Goal: Information Seeking & Learning: Learn about a topic

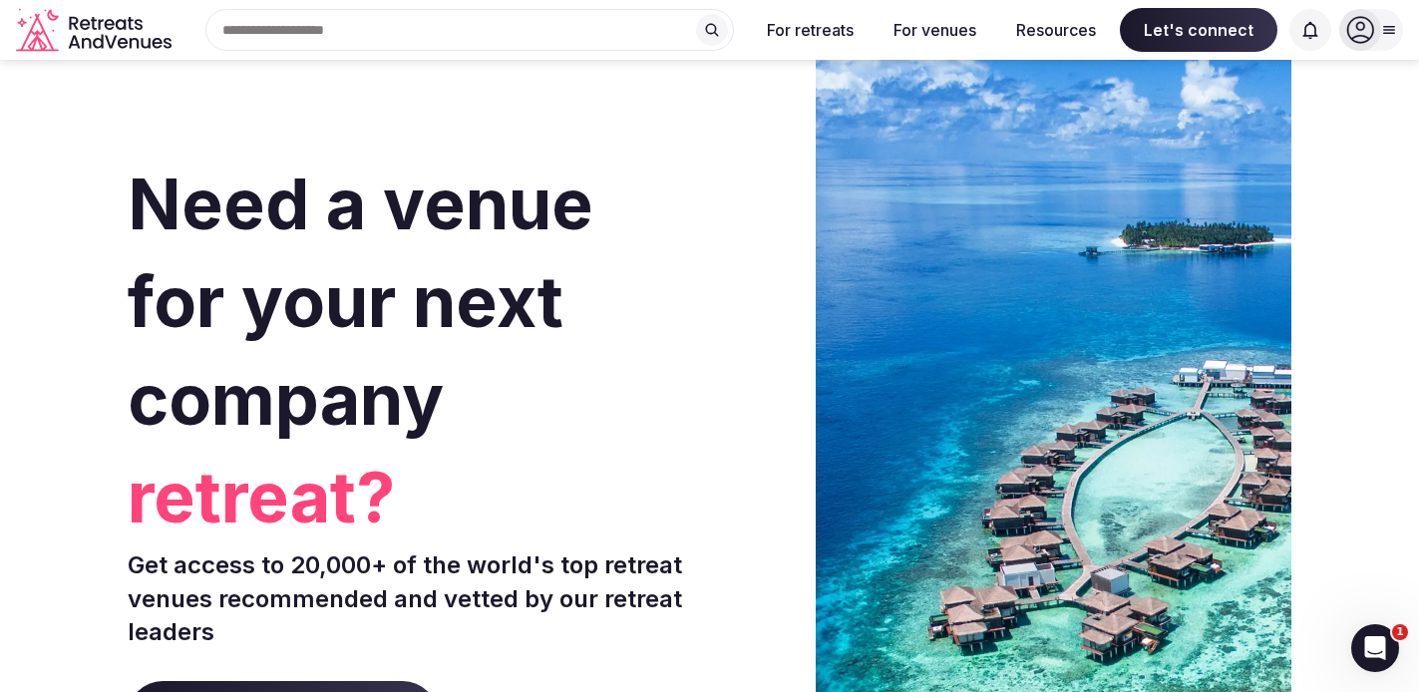
click at [486, 32] on input "text" at bounding box center [469, 30] width 529 height 42
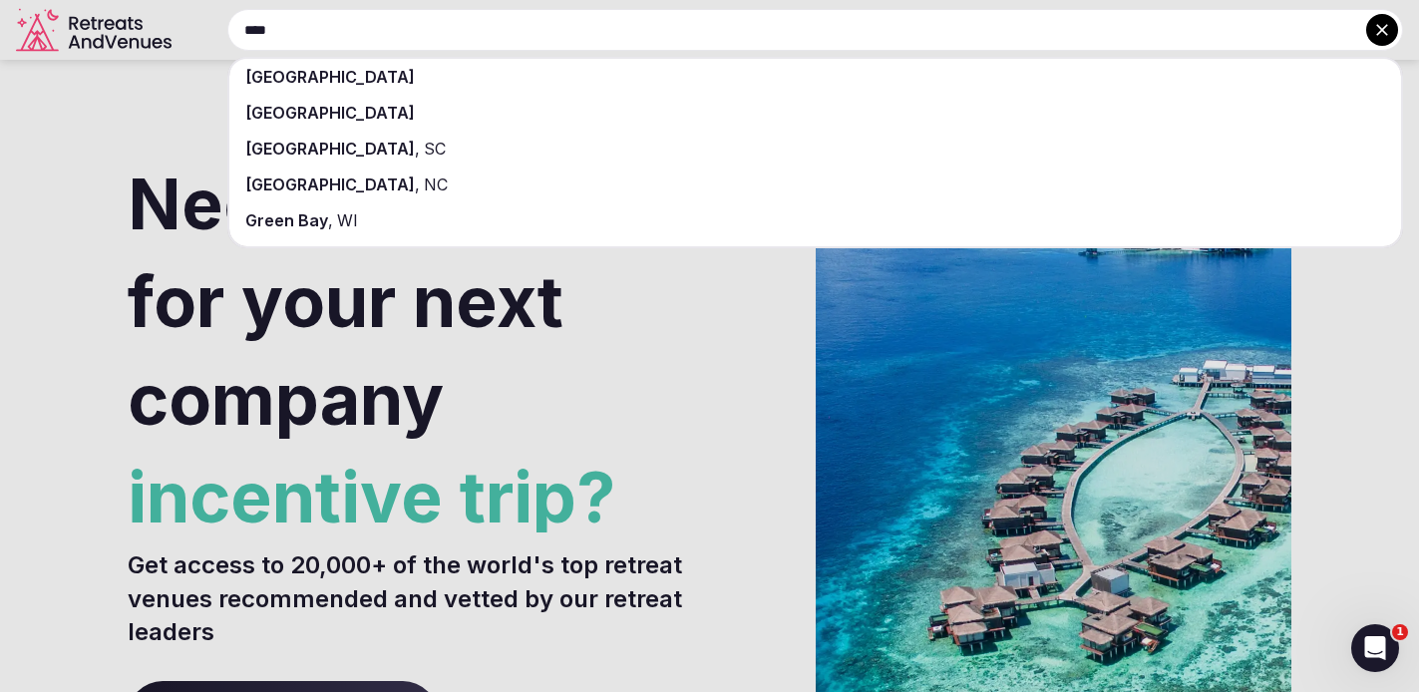
type input "****"
click at [480, 69] on div "[GEOGRAPHIC_DATA]" at bounding box center [815, 77] width 1172 height 36
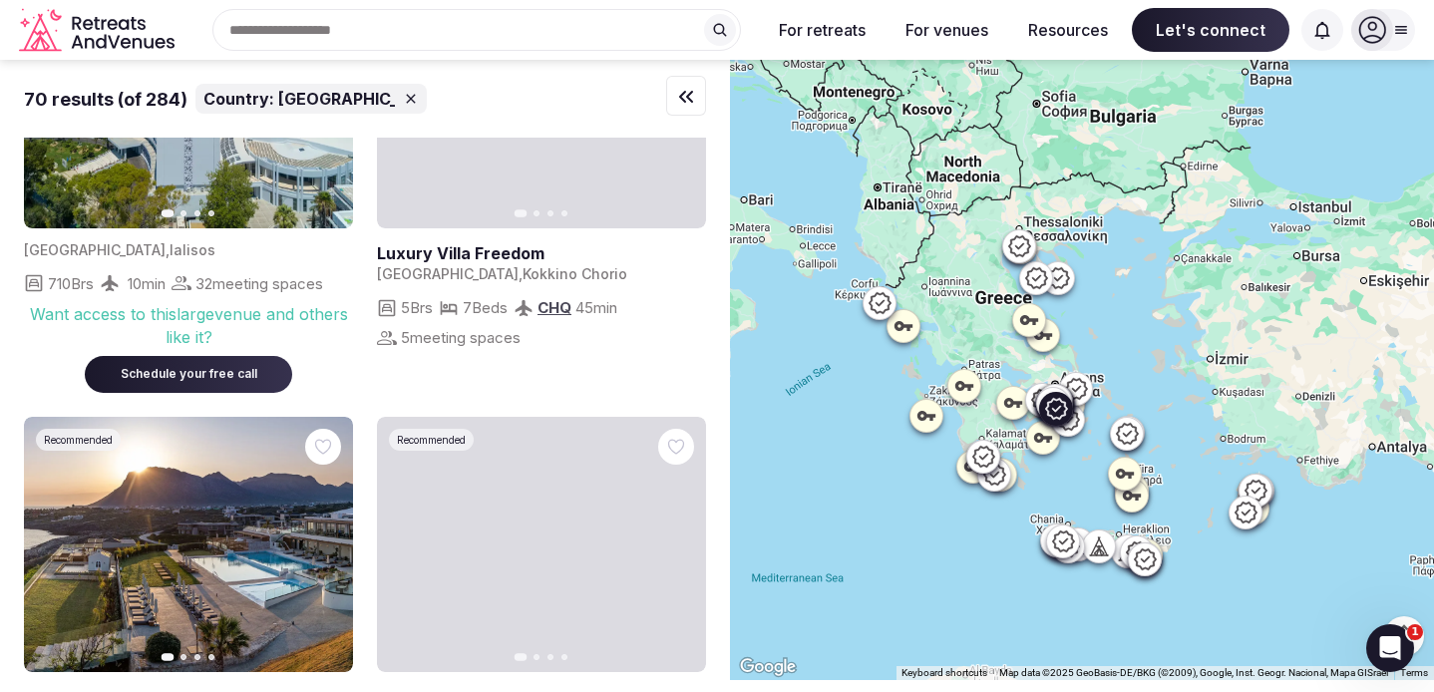
scroll to position [2326, 0]
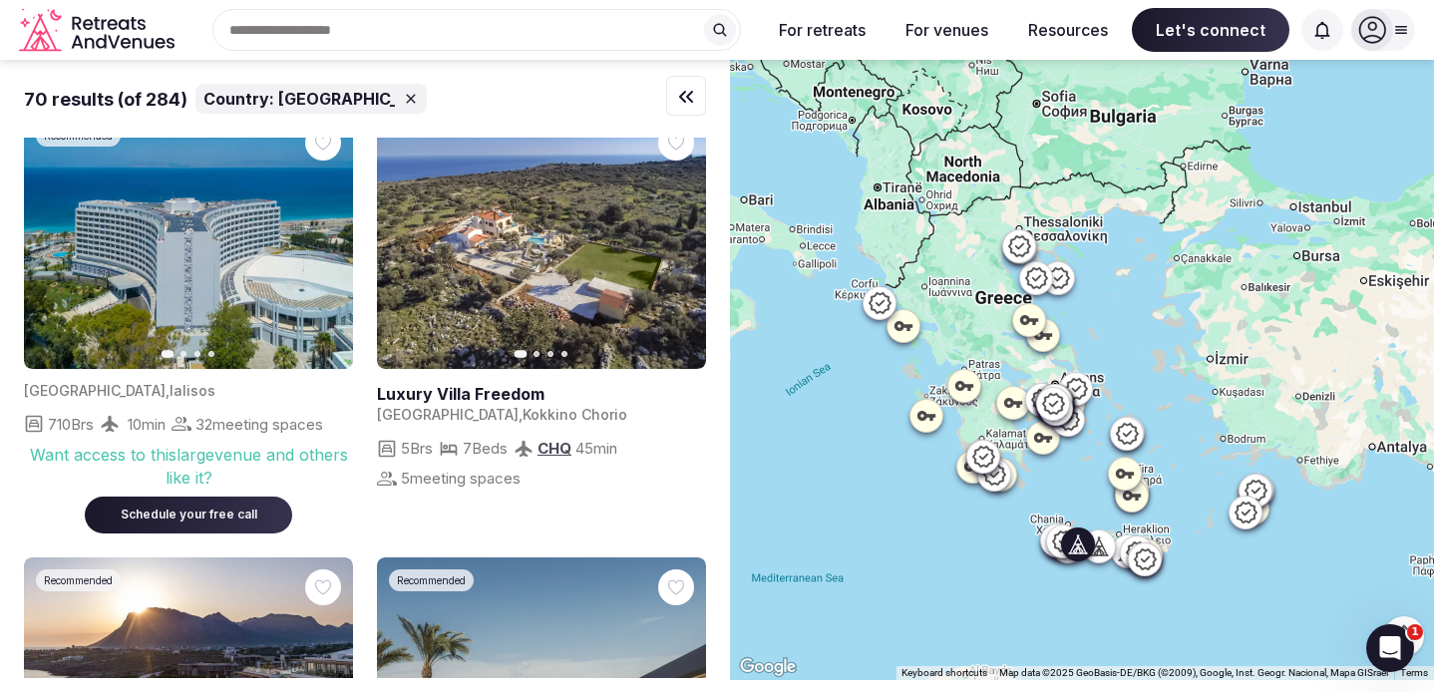
click at [673, 248] on icon "button" at bounding box center [678, 240] width 16 height 16
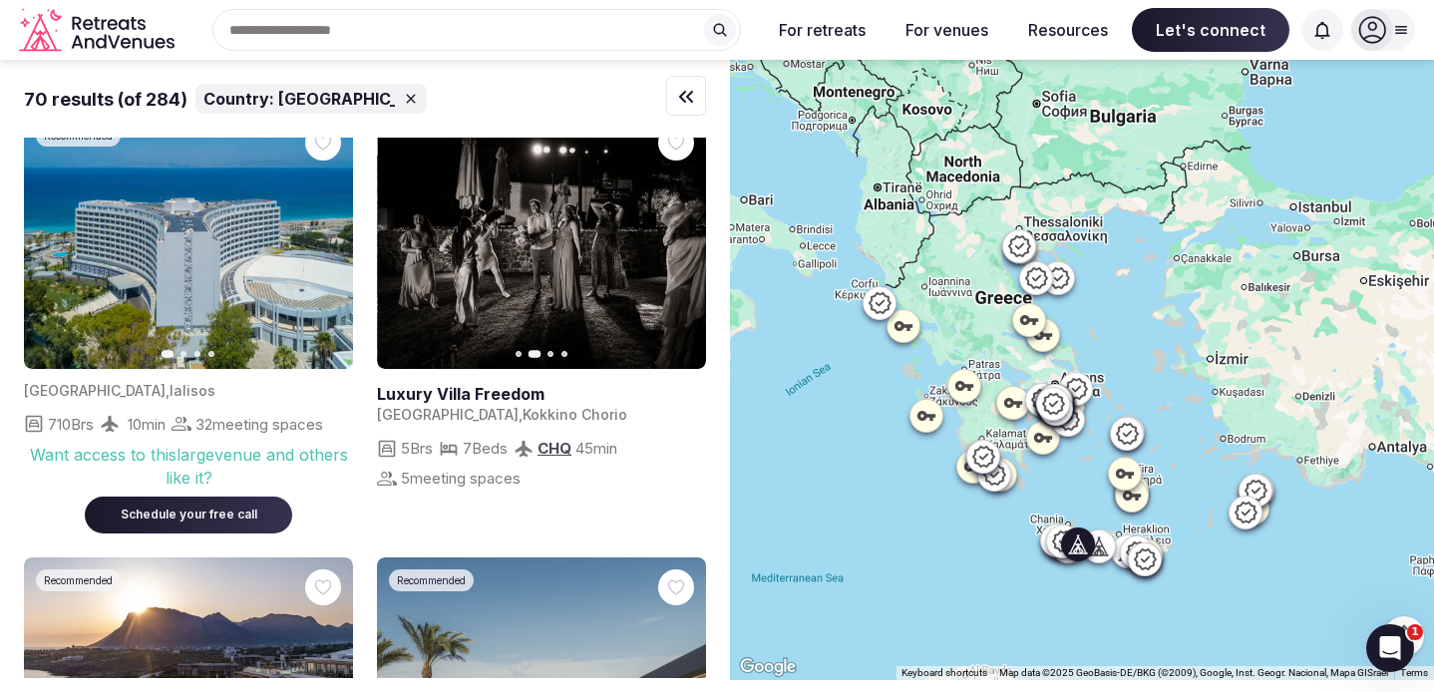
click at [673, 248] on icon "button" at bounding box center [678, 240] width 16 height 16
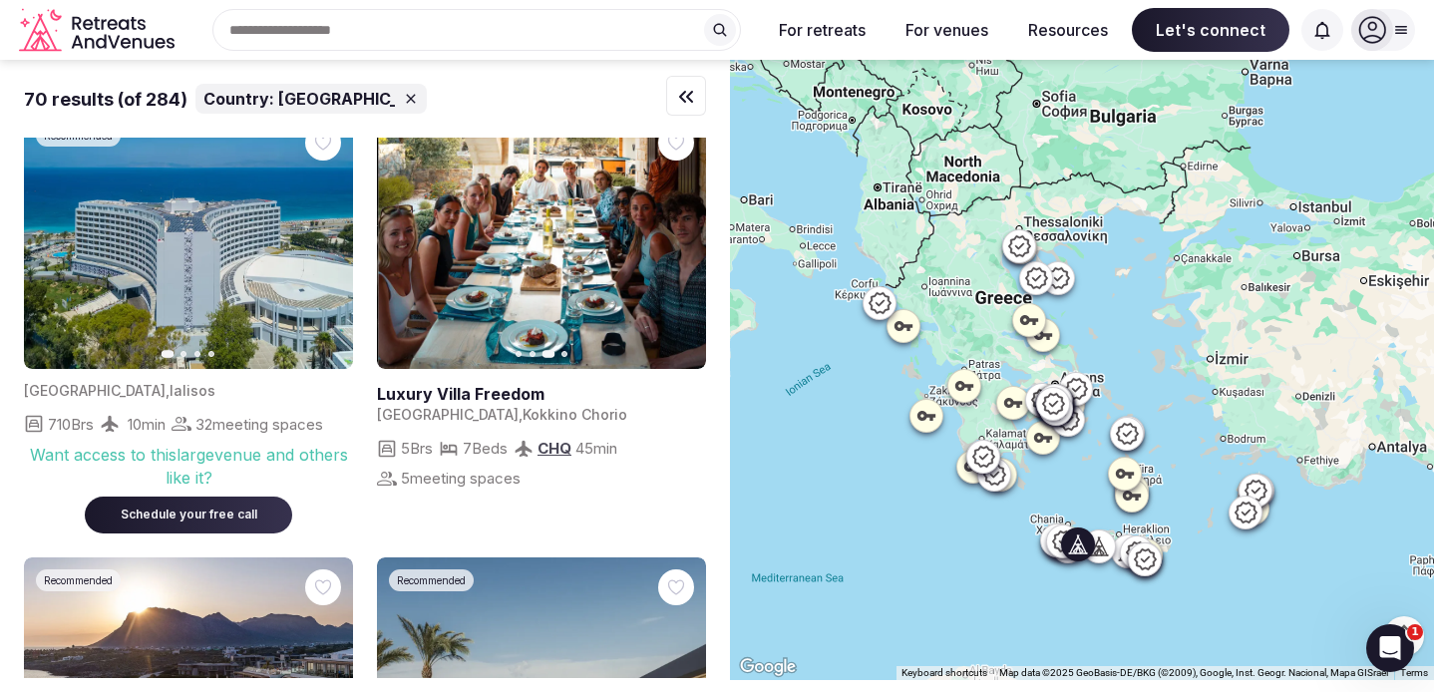
click at [673, 248] on icon "button" at bounding box center [678, 240] width 16 height 16
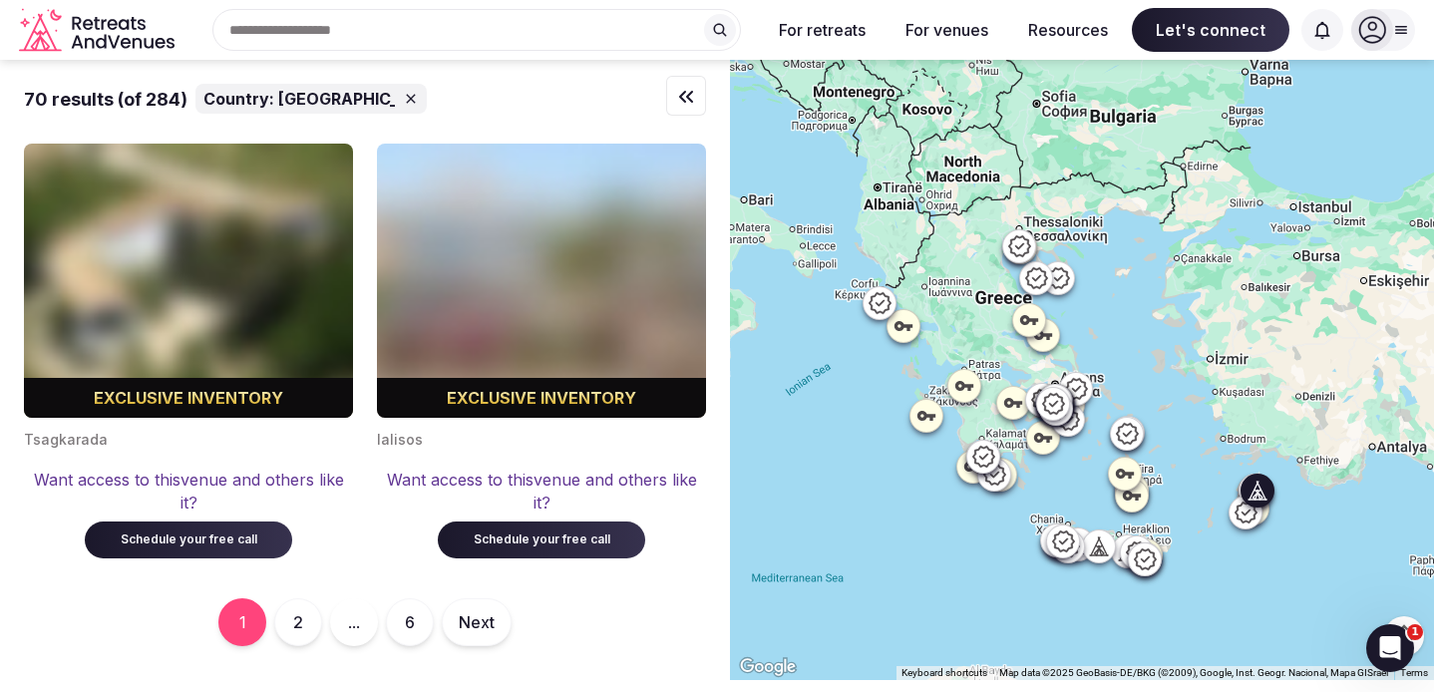
scroll to position [15511, 0]
click at [292, 619] on button "2" at bounding box center [298, 623] width 48 height 48
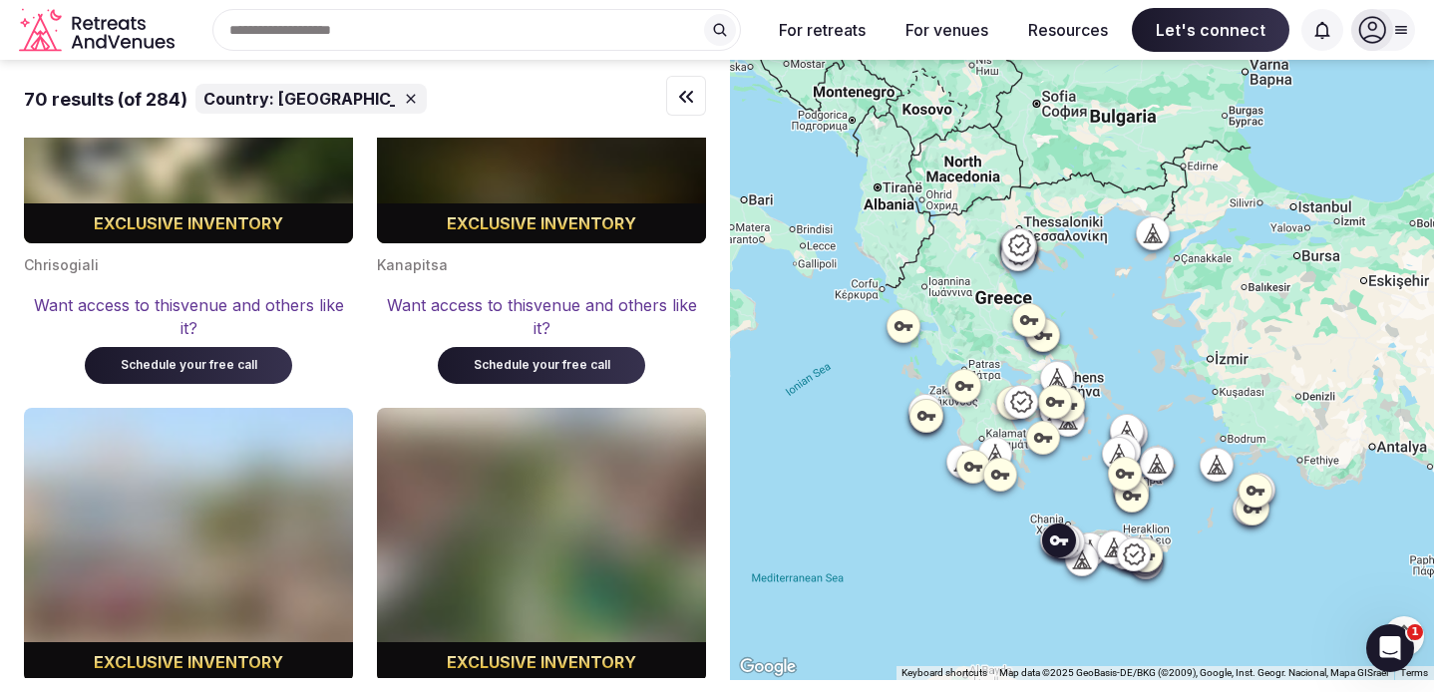
scroll to position [15211, 0]
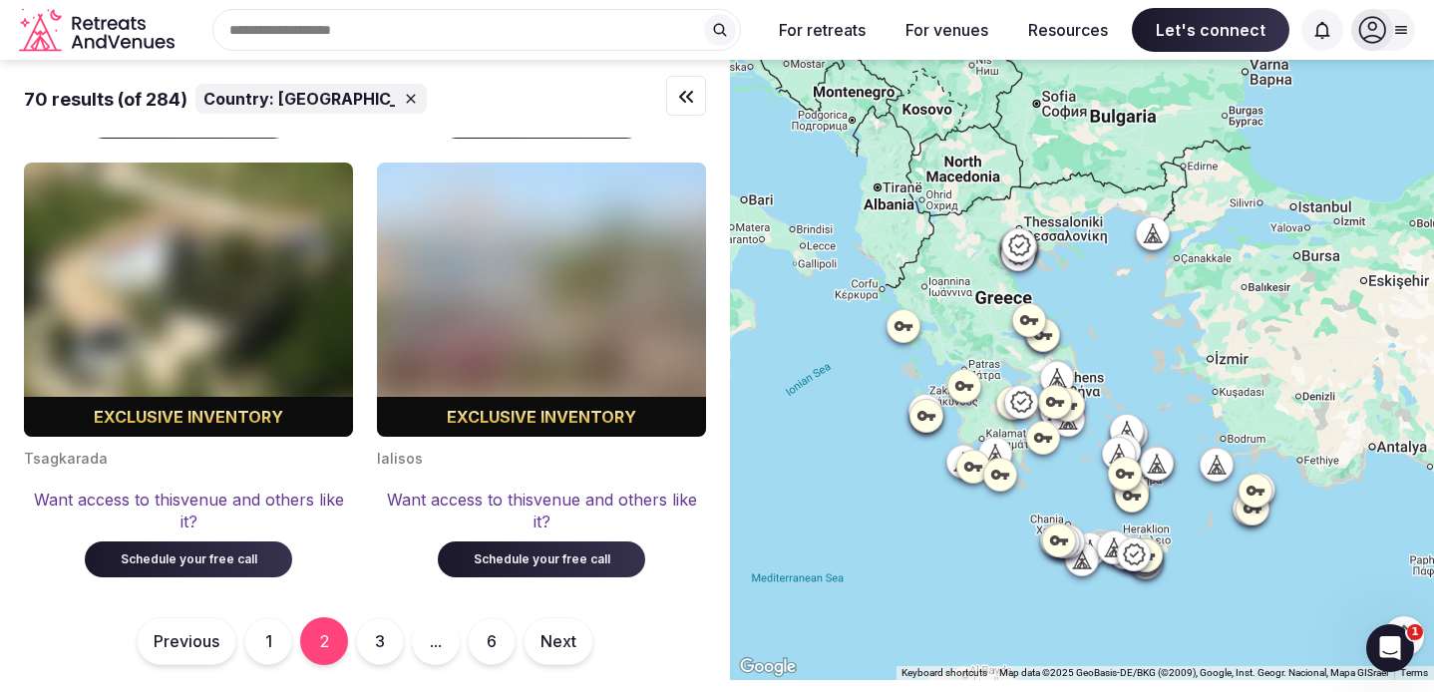
click at [382, 634] on button "3" at bounding box center [380, 641] width 48 height 48
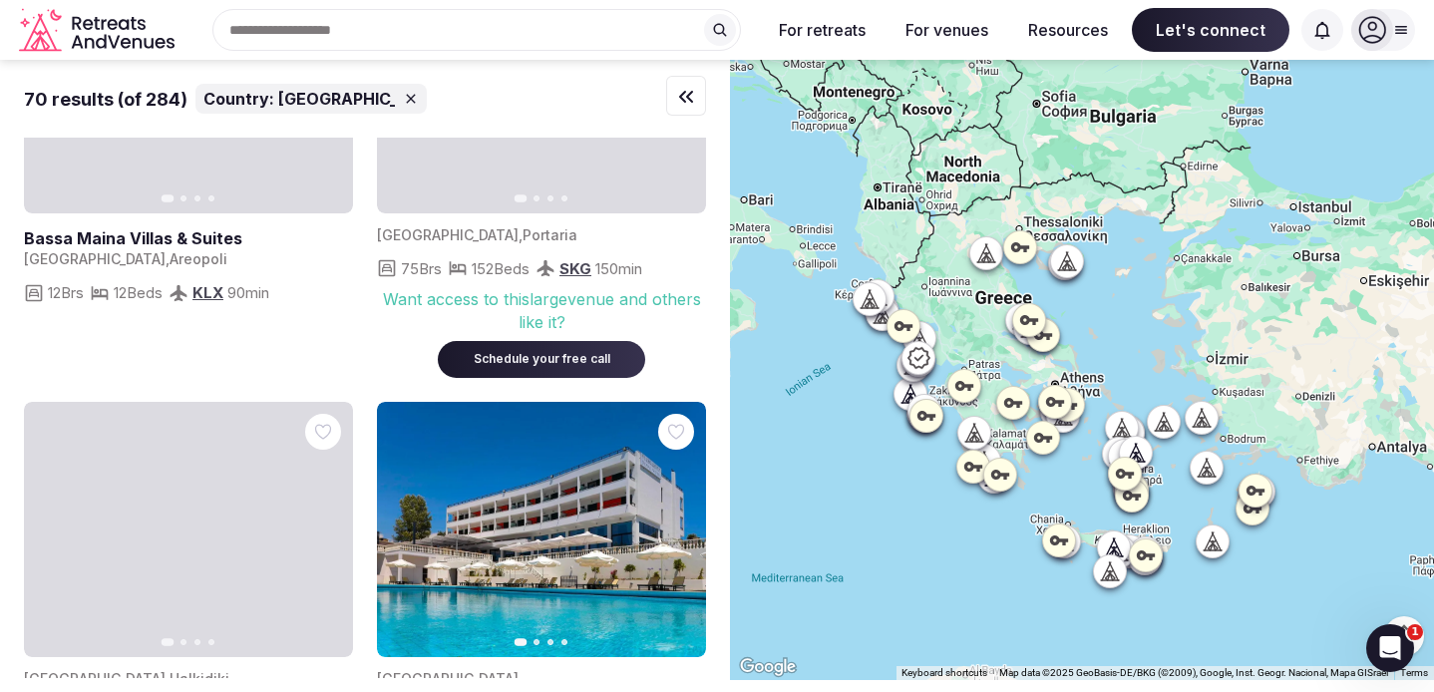
scroll to position [4557, 0]
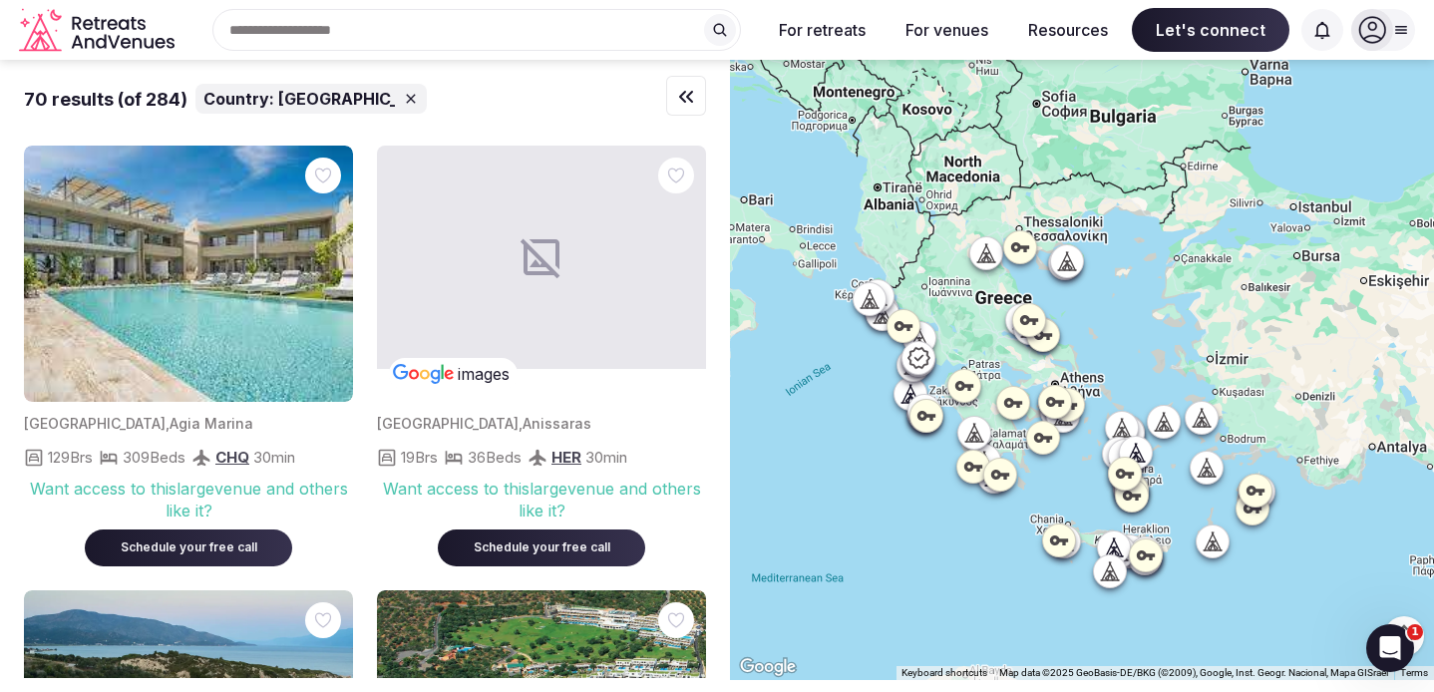
scroll to position [4557, 0]
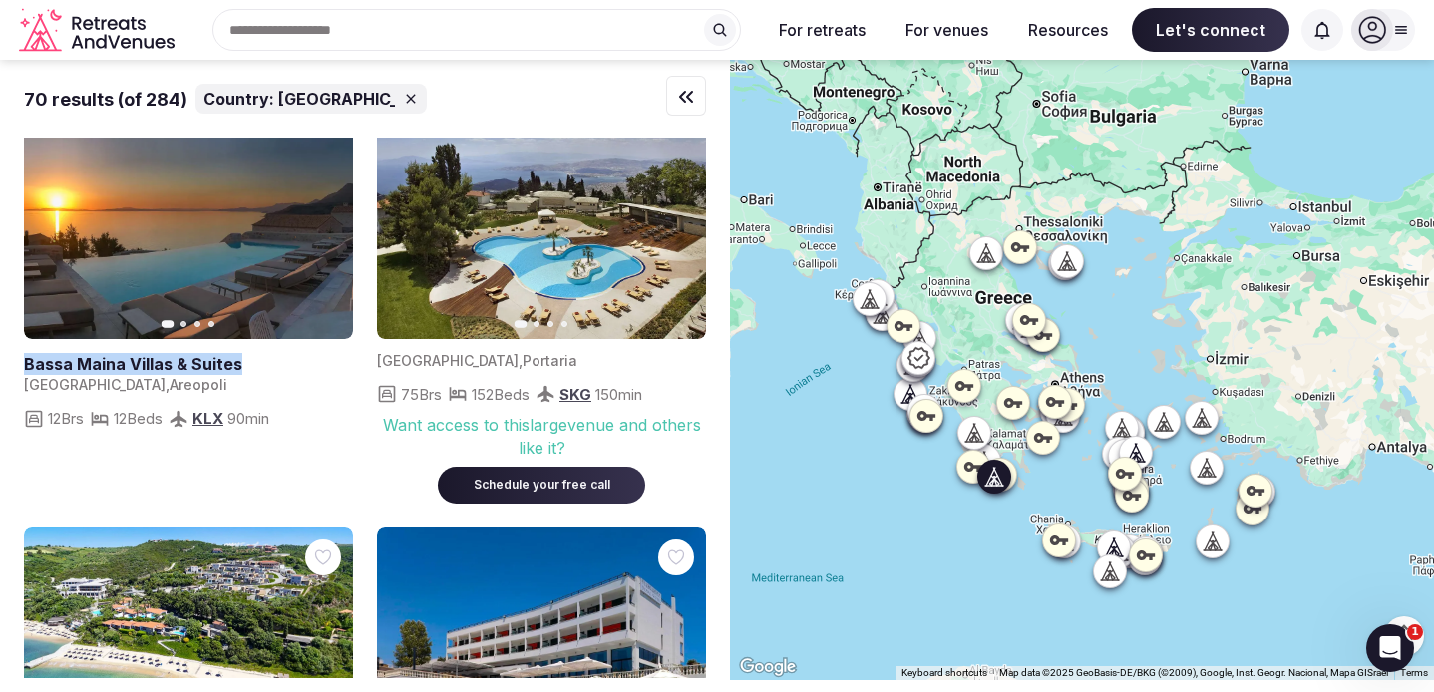
drag, startPoint x: 3, startPoint y: 364, endPoint x: 245, endPoint y: 358, distance: 242.5
click at [245, 358] on div "70 results (of 284) Country: Greece Greece , Agia Marina 129 Brs 309 Beds CHQ 3…" at bounding box center [365, 369] width 730 height 618
copy h2 "Bassa Maina Villas & Suites"
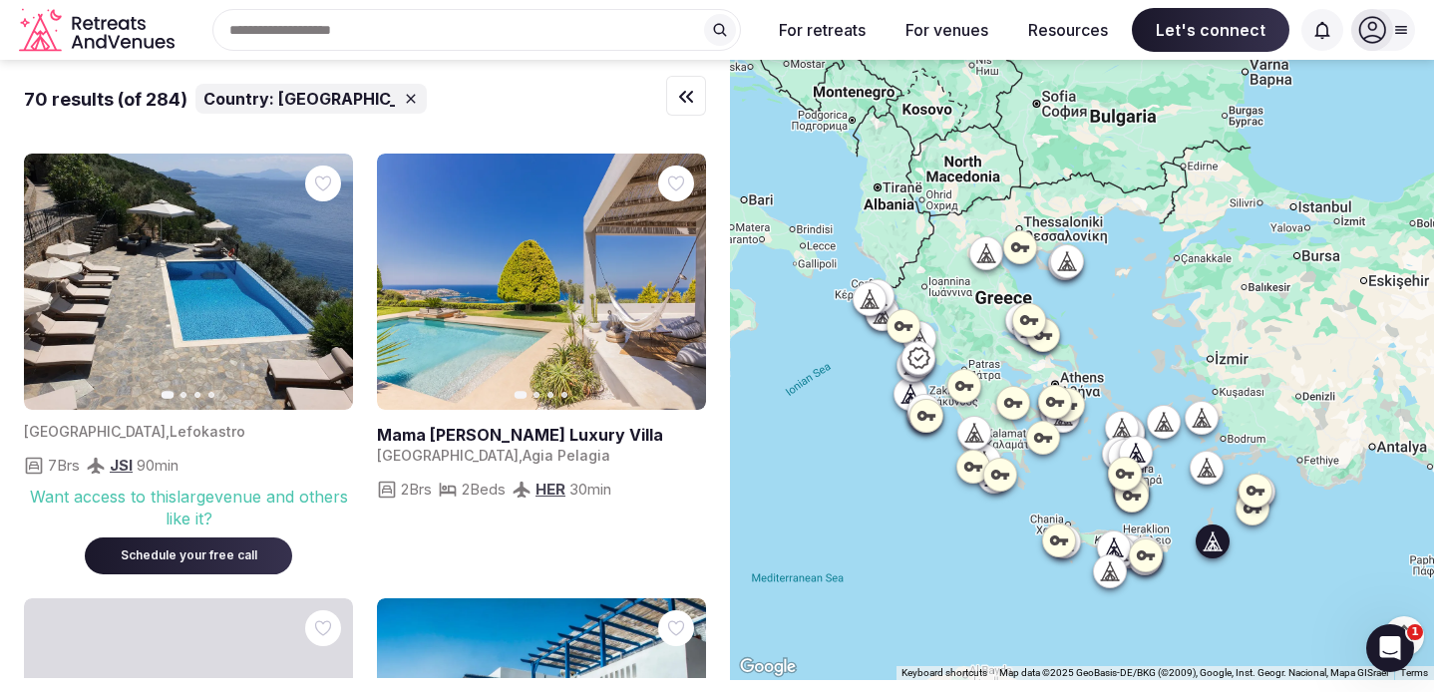
scroll to position [6175, 0]
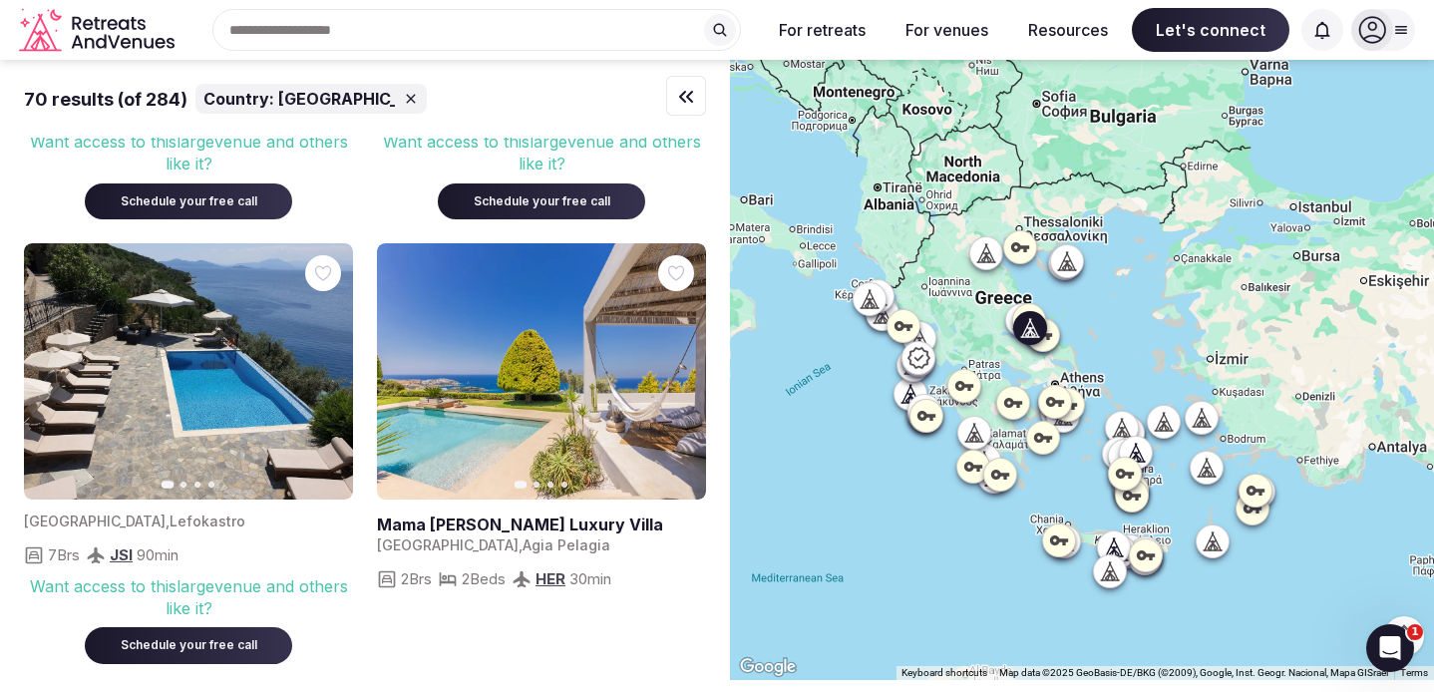
click at [325, 378] on icon "button" at bounding box center [325, 372] width 16 height 16
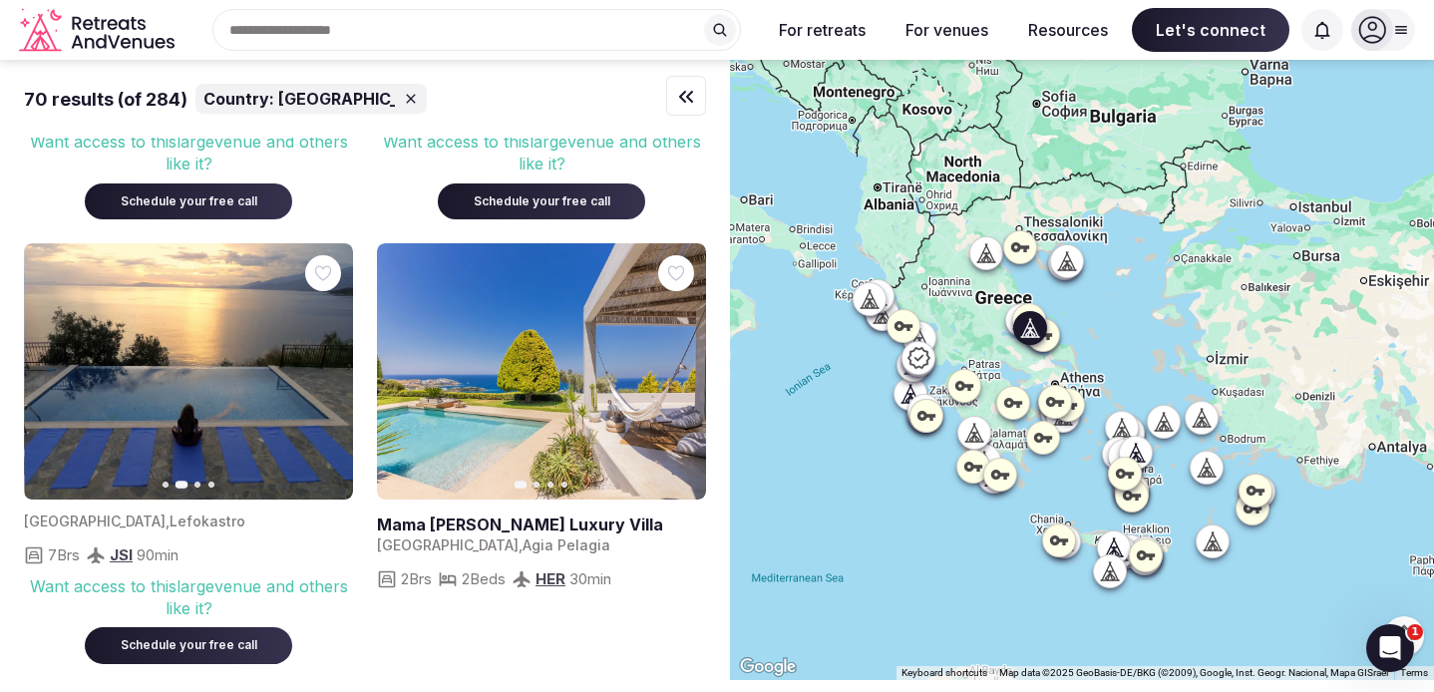
click at [325, 378] on icon "button" at bounding box center [325, 372] width 16 height 16
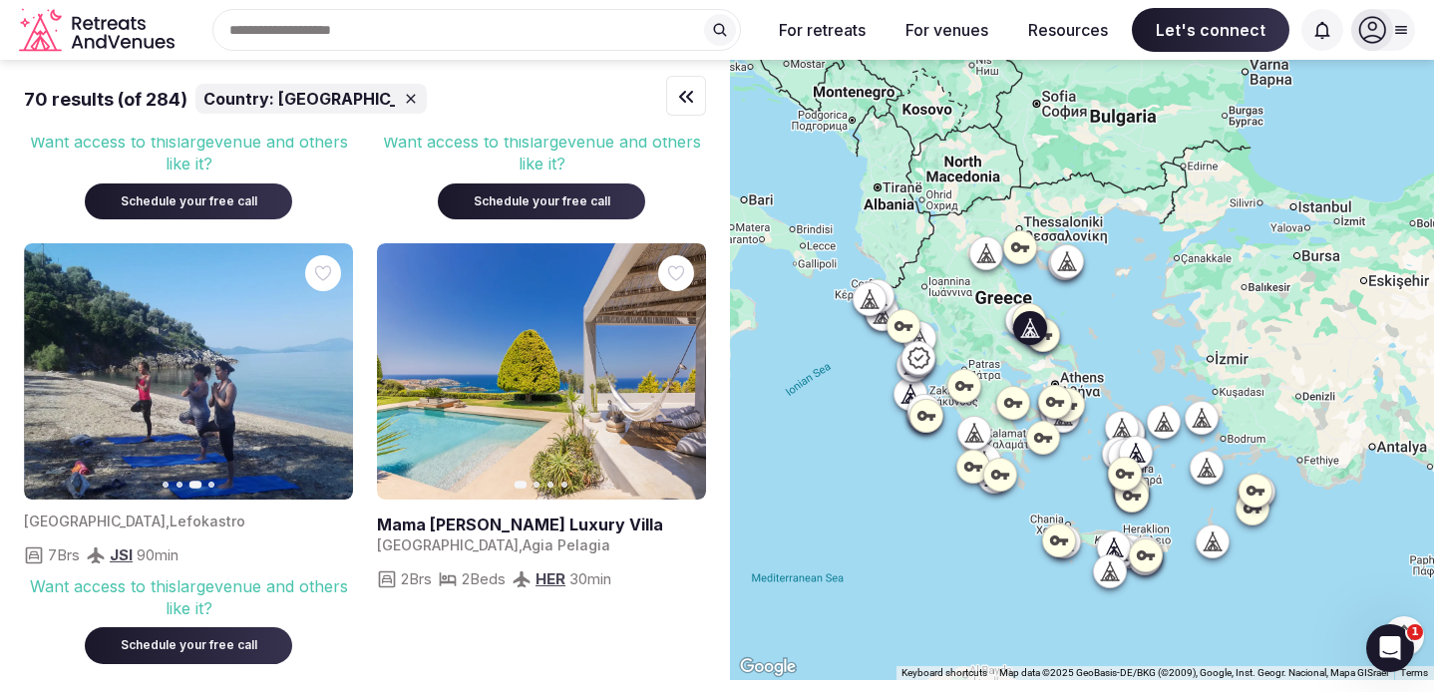
click at [325, 378] on icon "button" at bounding box center [325, 372] width 16 height 16
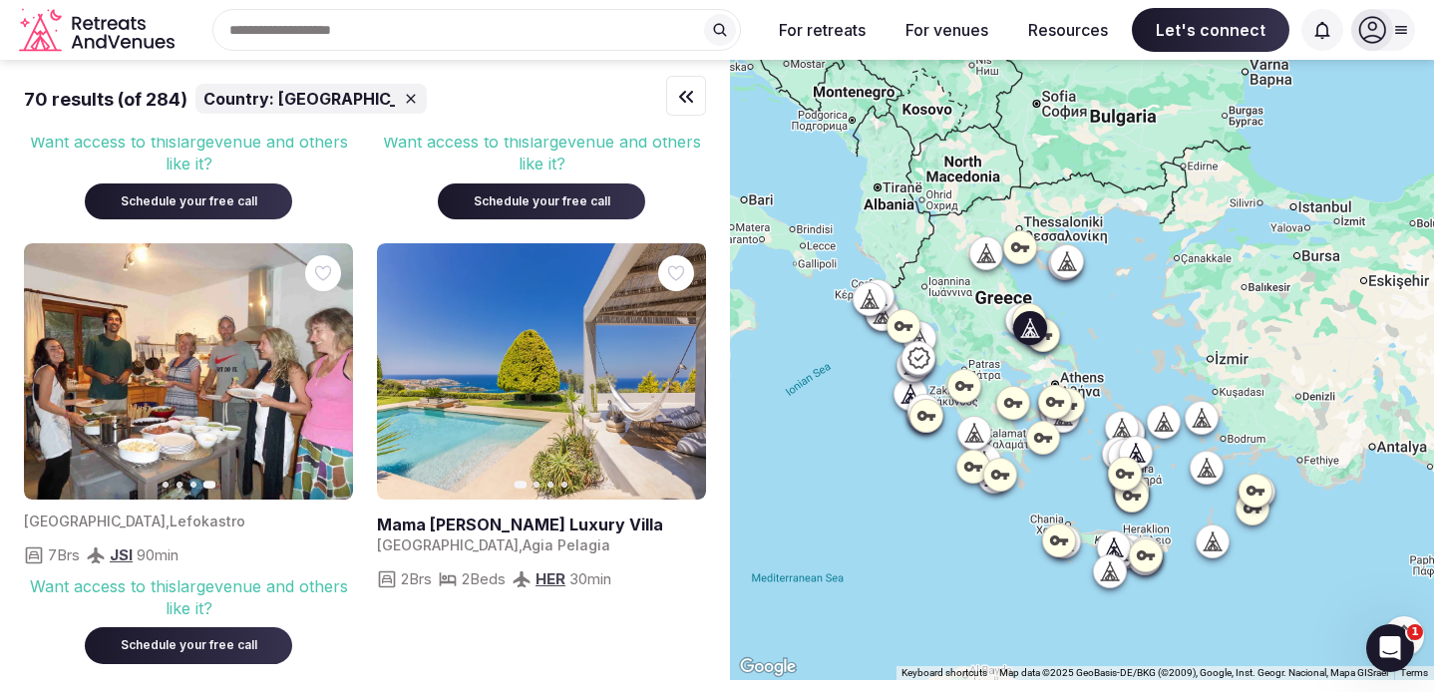
click at [49, 365] on icon "button" at bounding box center [52, 372] width 16 height 16
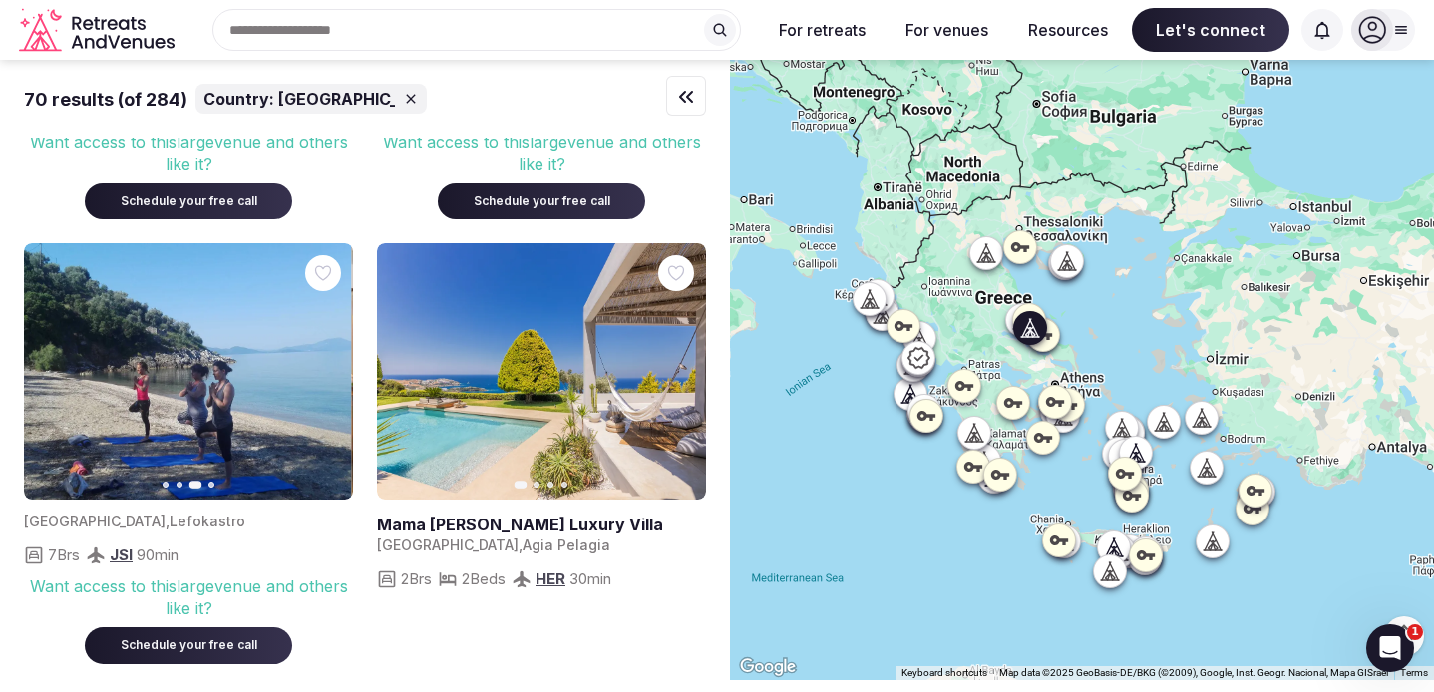
click at [49, 365] on icon "button" at bounding box center [52, 372] width 16 height 16
